Goal: Task Accomplishment & Management: Manage account settings

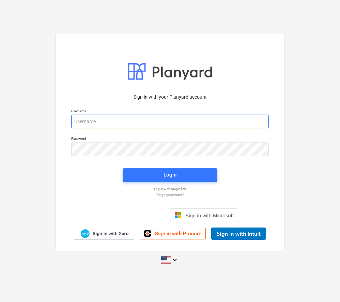
click at [99, 122] on input "email" at bounding box center [169, 122] width 197 height 14
type input "K"
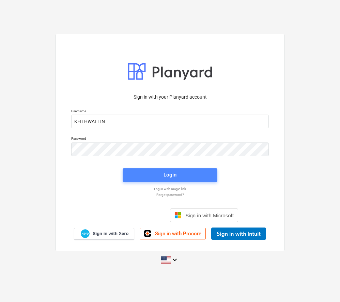
click at [163, 178] on span "Login" at bounding box center [170, 175] width 78 height 9
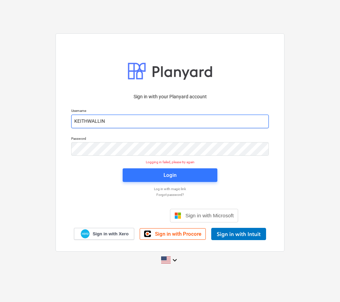
click at [107, 121] on input "KEITHWALLIN" at bounding box center [169, 122] width 197 height 14
type input "K"
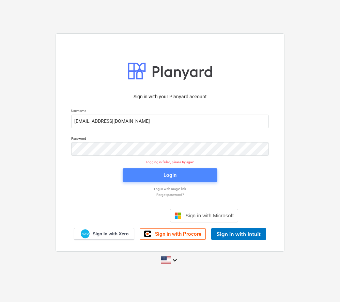
click at [157, 171] on span "Login" at bounding box center [170, 175] width 78 height 9
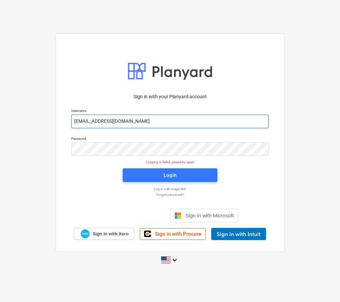
click at [120, 122] on input "[EMAIL_ADDRESS][DOMAIN_NAME]" at bounding box center [169, 122] width 197 height 14
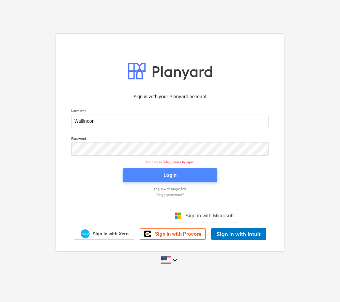
click at [173, 171] on div "Login" at bounding box center [169, 175] width 13 height 9
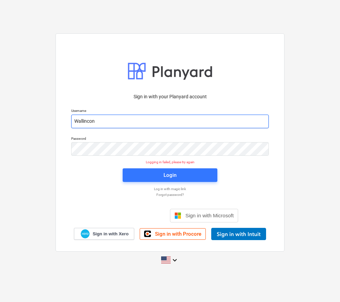
click at [97, 122] on input "Wallincon" at bounding box center [169, 122] width 197 height 14
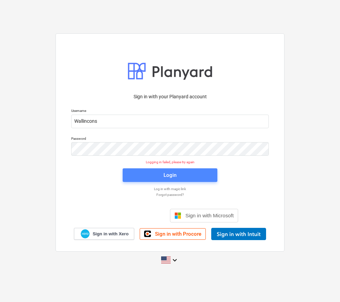
click at [134, 176] on span "Login" at bounding box center [170, 175] width 78 height 9
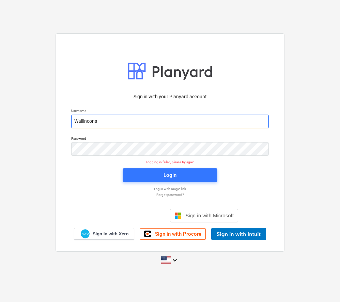
click at [99, 122] on input "Wallincons" at bounding box center [169, 122] width 197 height 14
type input "W"
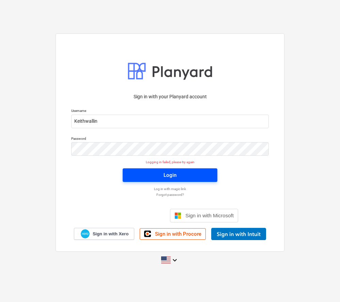
click at [140, 177] on span "Login" at bounding box center [170, 175] width 78 height 9
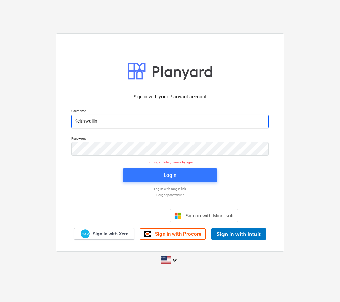
click at [98, 122] on input "Keithwallin" at bounding box center [169, 122] width 197 height 14
type input "K"
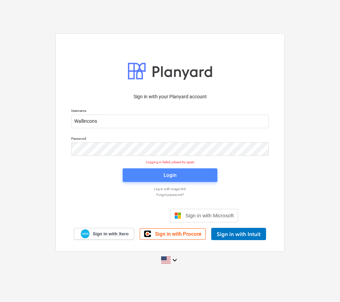
click at [149, 178] on span "Login" at bounding box center [170, 175] width 78 height 9
click at [155, 162] on p "Logging in failed, please try again" at bounding box center [170, 162] width 206 height 4
click at [20, 158] on div "Sign in with your Planyard account Username Wallincons Password Logging in fail…" at bounding box center [170, 151] width 340 height 246
click at [159, 73] on div at bounding box center [169, 71] width 85 height 24
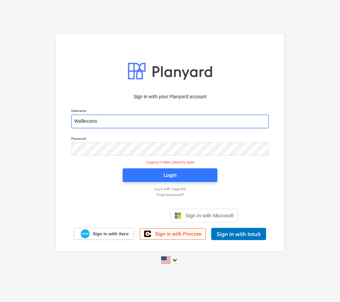
click at [98, 121] on input "Wallincons" at bounding box center [169, 122] width 197 height 14
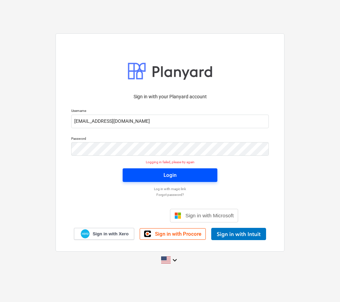
click at [133, 172] on span "Login" at bounding box center [170, 175] width 78 height 9
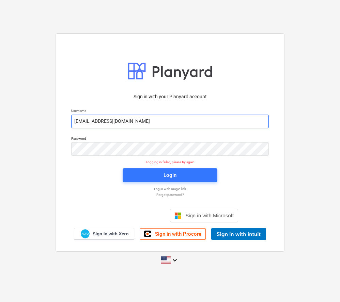
click at [120, 121] on input "[EMAIL_ADDRESS][DOMAIN_NAME]" at bounding box center [169, 122] width 197 height 14
type input "W"
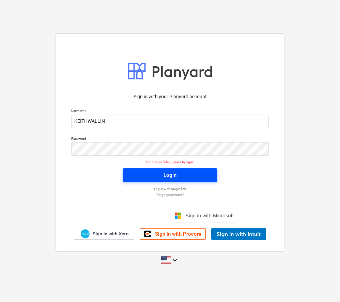
click at [171, 178] on div "Login" at bounding box center [169, 175] width 13 height 9
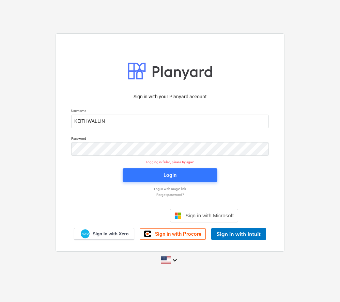
click at [175, 163] on p "Logging in failed, please try again" at bounding box center [170, 162] width 206 height 4
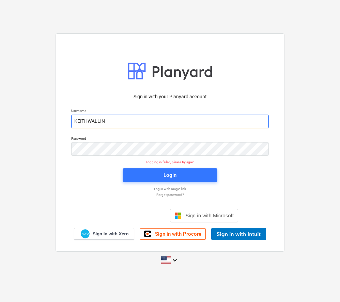
click at [106, 122] on input "KEITHWALLIN" at bounding box center [169, 122] width 197 height 14
type input "K"
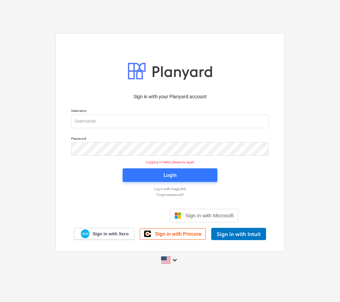
click at [34, 198] on div "Sign in with your Planyard account Username Password Logging in failed, please …" at bounding box center [170, 151] width 340 height 246
click at [166, 195] on p "Forgot password?" at bounding box center [170, 195] width 204 height 4
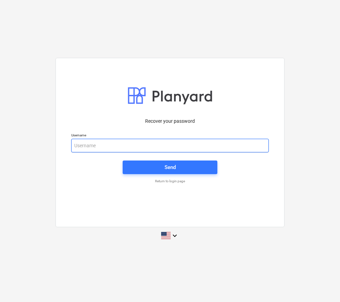
click at [72, 144] on input "email" at bounding box center [169, 146] width 197 height 14
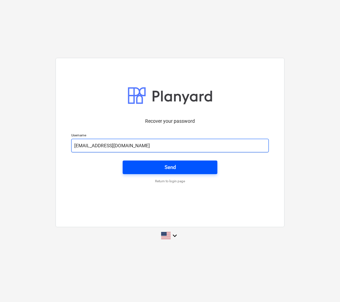
type input "[EMAIL_ADDRESS][DOMAIN_NAME]"
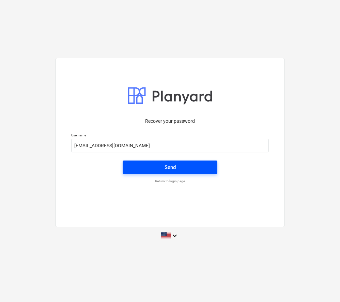
click at [162, 168] on span "Send" at bounding box center [170, 167] width 78 height 9
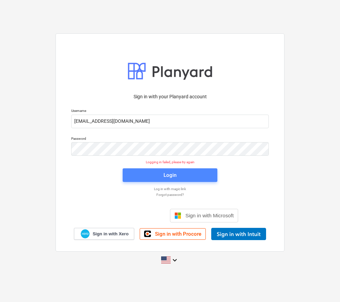
click at [134, 174] on span "Login" at bounding box center [170, 175] width 78 height 9
click at [173, 194] on p "Forgot password?" at bounding box center [170, 195] width 204 height 4
